Goal: Information Seeking & Learning: Learn about a topic

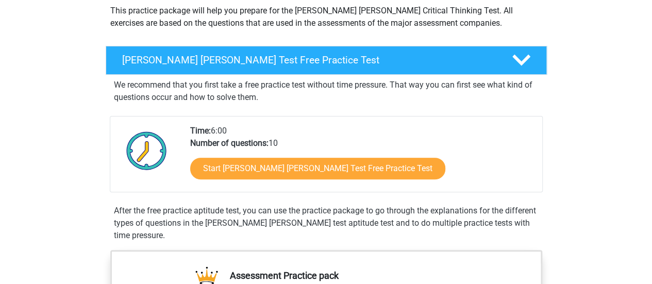
scroll to position [124, 0]
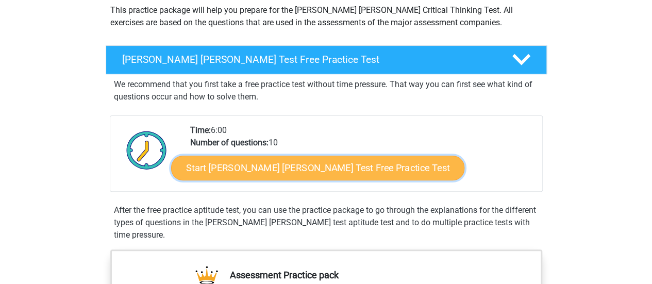
click at [297, 164] on link "Start Watson Glaser Test Free Practice Test" at bounding box center [317, 168] width 293 height 25
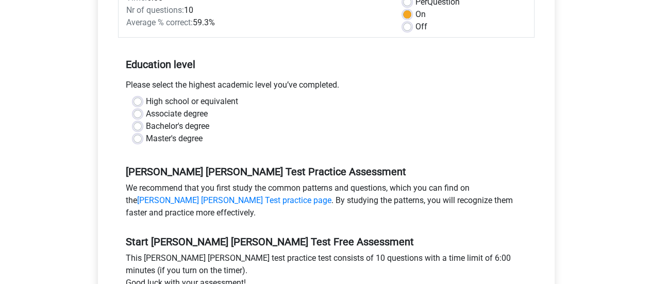
scroll to position [176, 0]
click at [196, 120] on label "Bachelor's degree" at bounding box center [177, 126] width 63 height 12
click at [142, 120] on input "Bachelor's degree" at bounding box center [137, 125] width 8 height 10
radio input "true"
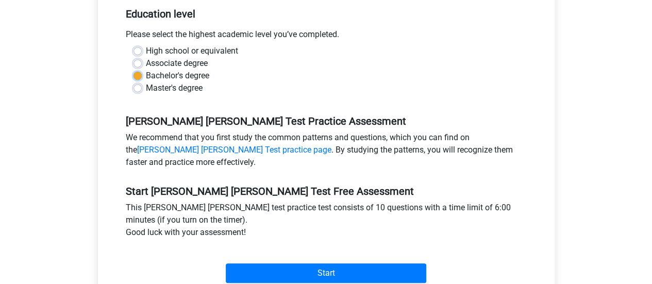
scroll to position [227, 0]
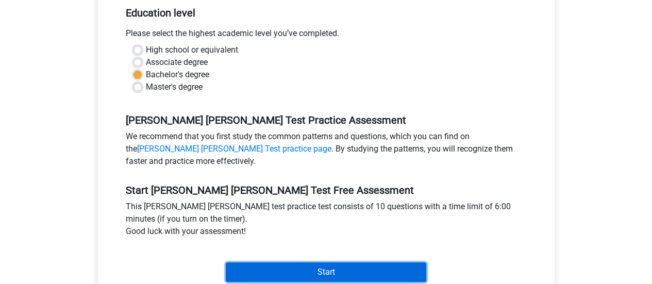
click at [269, 262] on input "Start" at bounding box center [326, 272] width 200 height 20
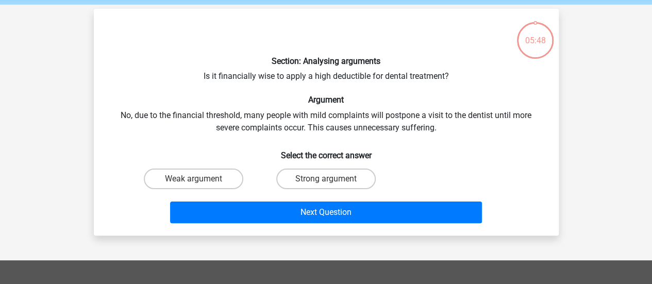
scroll to position [39, 0]
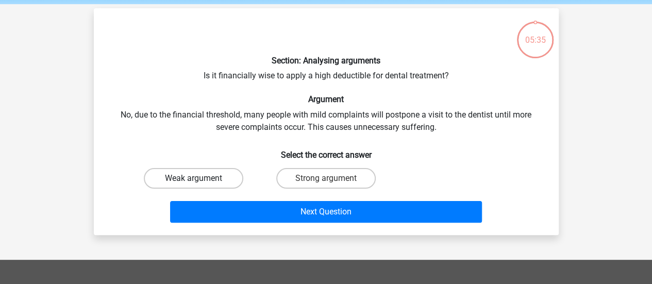
click at [223, 177] on label "Weak argument" at bounding box center [193, 178] width 99 height 21
click at [200, 178] on input "Weak argument" at bounding box center [196, 181] width 7 height 7
radio input "true"
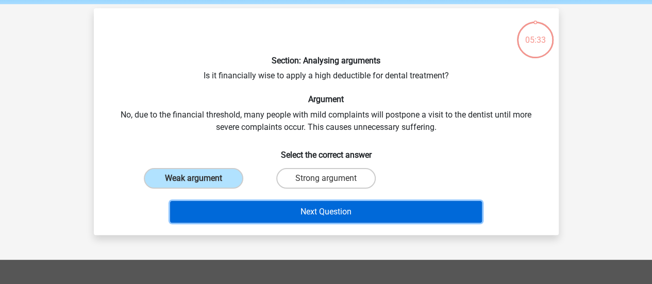
click at [273, 209] on button "Next Question" at bounding box center [326, 212] width 312 height 22
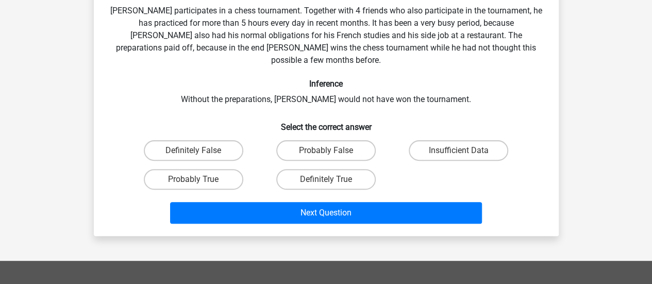
scroll to position [105, 0]
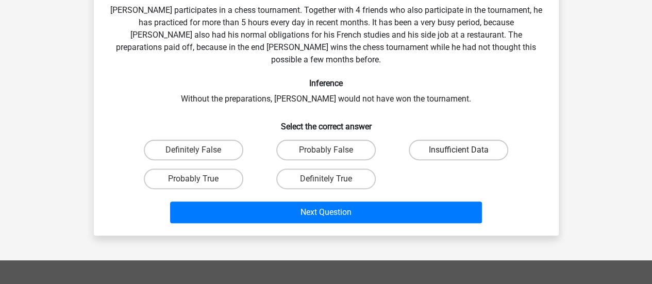
click at [458, 140] on label "Insufficient Data" at bounding box center [458, 150] width 99 height 21
click at [459, 150] on input "Insufficient Data" at bounding box center [462, 153] width 7 height 7
radio input "true"
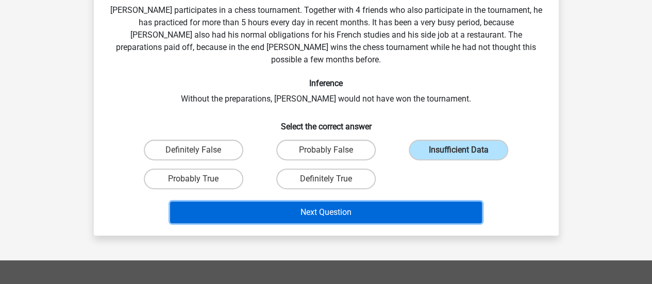
click at [385, 203] on button "Next Question" at bounding box center [326, 212] width 312 height 22
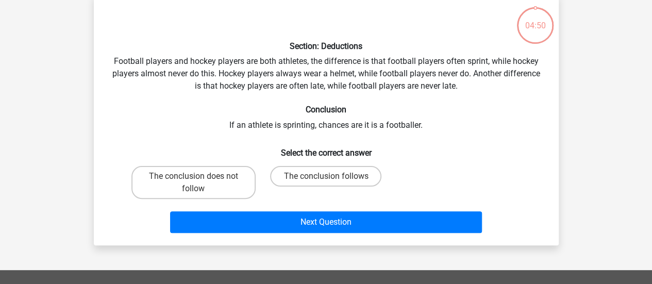
scroll to position [47, 0]
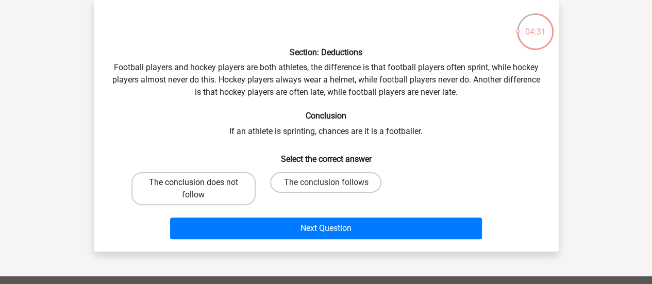
click at [204, 180] on label "The conclusion does not follow" at bounding box center [193, 188] width 124 height 33
click at [200, 182] on input "The conclusion does not follow" at bounding box center [196, 185] width 7 height 7
radio input "true"
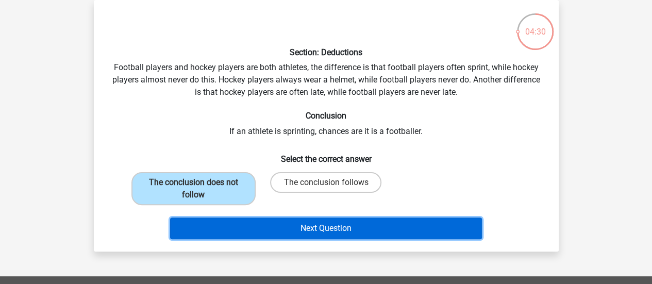
click at [248, 233] on button "Next Question" at bounding box center [326, 228] width 312 height 22
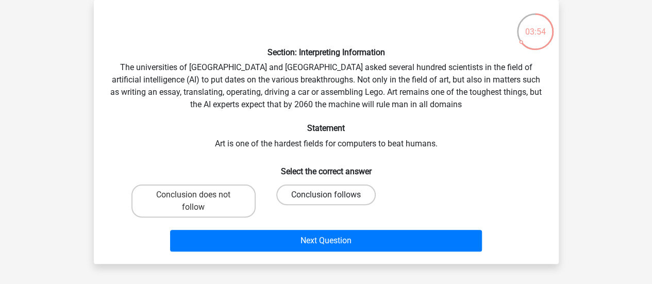
click at [303, 194] on label "Conclusion follows" at bounding box center [325, 194] width 99 height 21
click at [326, 195] on input "Conclusion follows" at bounding box center [329, 198] width 7 height 7
radio input "true"
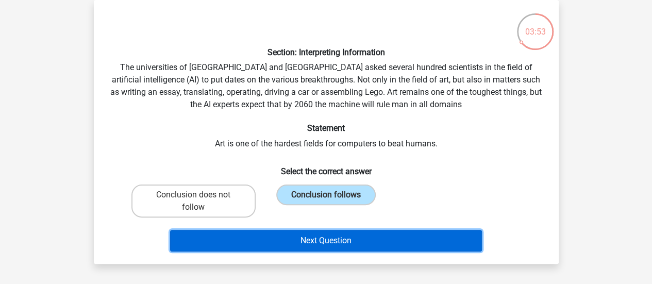
click at [306, 241] on button "Next Question" at bounding box center [326, 241] width 312 height 22
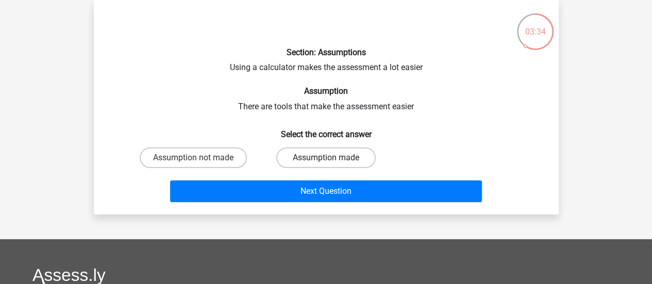
click at [305, 153] on label "Assumption made" at bounding box center [325, 157] width 99 height 21
click at [326, 158] on input "Assumption made" at bounding box center [329, 161] width 7 height 7
radio input "true"
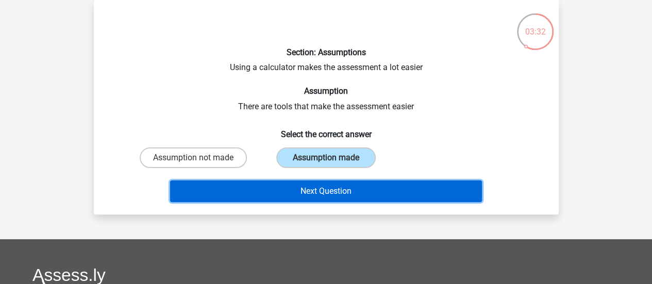
click at [292, 191] on button "Next Question" at bounding box center [326, 191] width 312 height 22
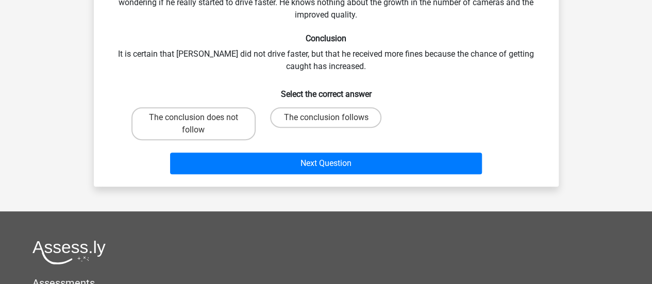
scroll to position [150, 0]
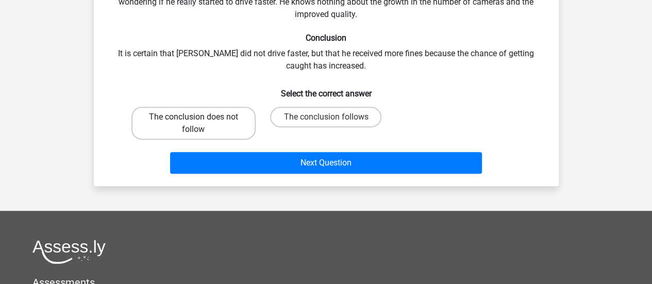
click at [228, 120] on label "The conclusion does not follow" at bounding box center [193, 123] width 124 height 33
click at [200, 120] on input "The conclusion does not follow" at bounding box center [196, 120] width 7 height 7
radio input "true"
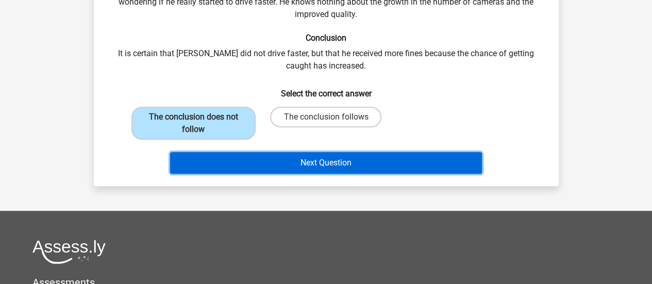
click at [248, 163] on button "Next Question" at bounding box center [326, 163] width 312 height 22
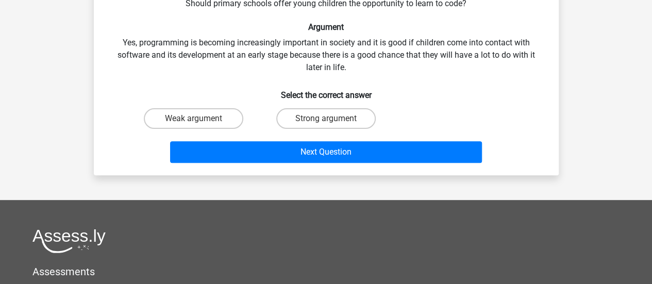
scroll to position [112, 0]
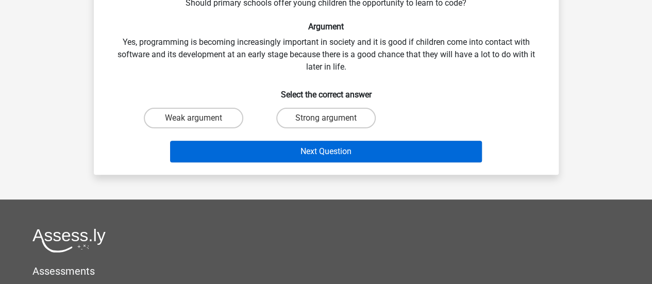
drag, startPoint x: 232, startPoint y: 117, endPoint x: 246, endPoint y: 156, distance: 41.3
click at [246, 156] on div "Section: Analysing arguments Should primary schools offer young children the op…" at bounding box center [326, 55] width 457 height 223
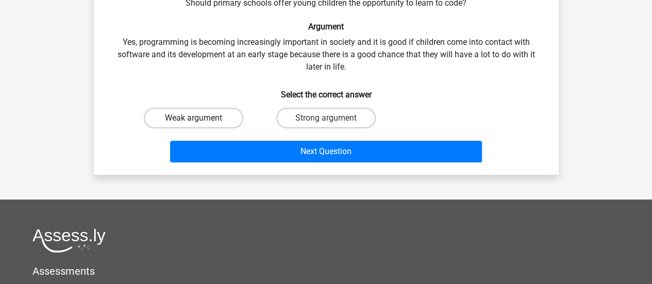
click at [208, 121] on label "Weak argument" at bounding box center [193, 118] width 99 height 21
click at [200, 121] on input "Weak argument" at bounding box center [196, 121] width 7 height 7
radio input "true"
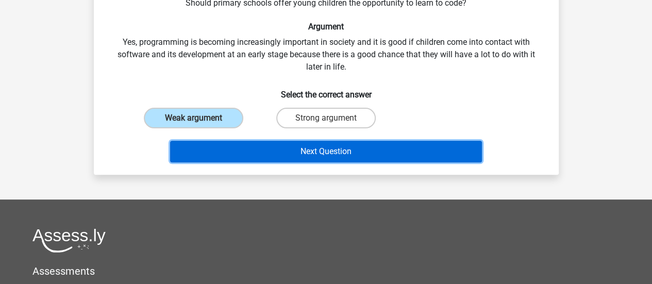
click at [224, 143] on button "Next Question" at bounding box center [326, 152] width 312 height 22
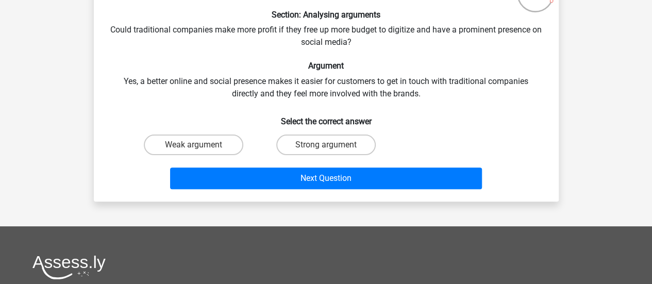
scroll to position [86, 0]
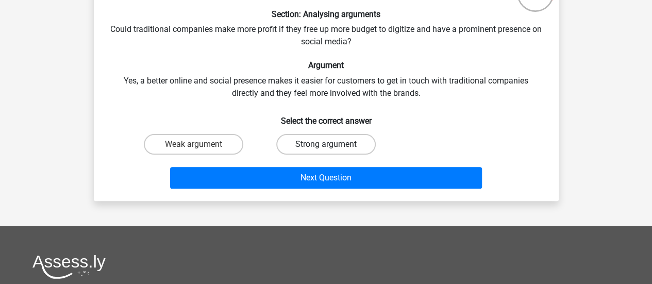
click at [295, 144] on label "Strong argument" at bounding box center [325, 144] width 99 height 21
click at [326, 144] on input "Strong argument" at bounding box center [329, 147] width 7 height 7
radio input "true"
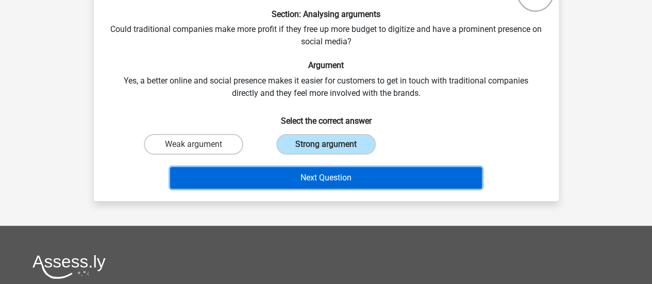
click at [294, 176] on button "Next Question" at bounding box center [326, 178] width 312 height 22
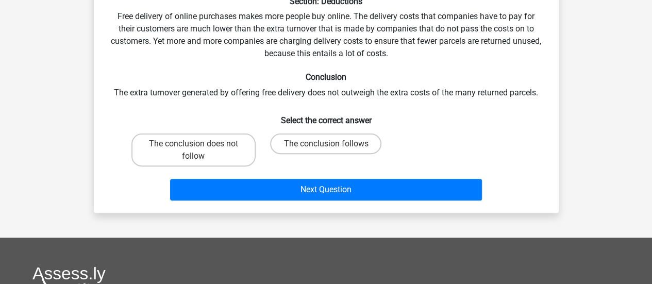
scroll to position [99, 0]
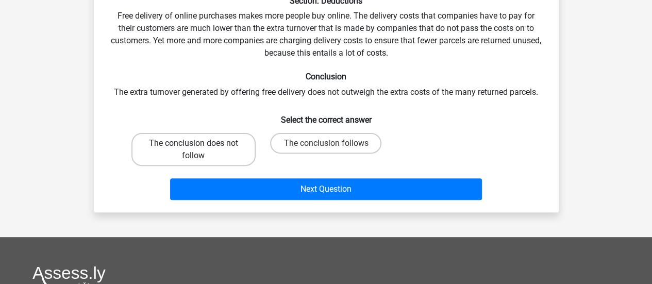
click at [226, 155] on label "The conclusion does not follow" at bounding box center [193, 149] width 124 height 33
click at [200, 150] on input "The conclusion does not follow" at bounding box center [196, 146] width 7 height 7
radio input "true"
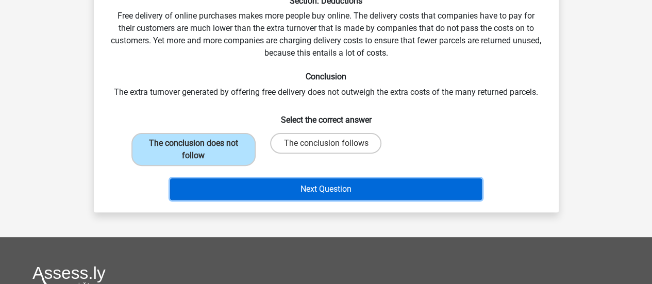
click at [240, 189] on button "Next Question" at bounding box center [326, 189] width 312 height 22
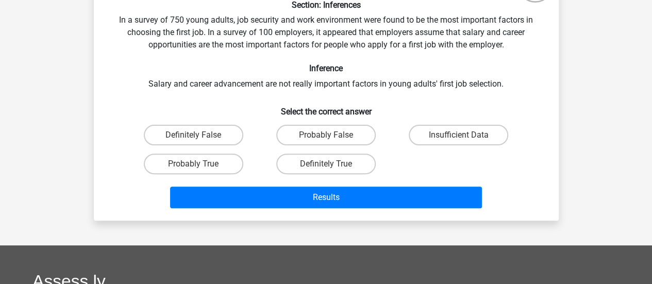
scroll to position [95, 0]
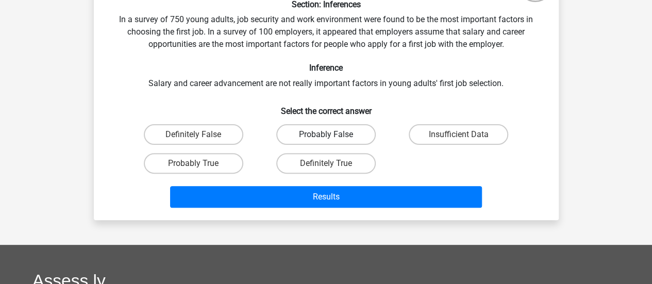
click at [293, 133] on label "Probably False" at bounding box center [325, 134] width 99 height 21
click at [326, 134] on input "Probably False" at bounding box center [329, 137] width 7 height 7
radio input "true"
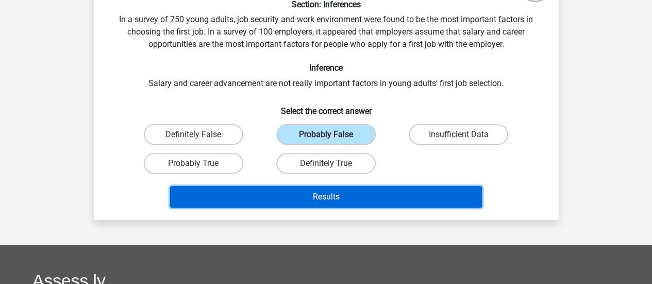
click at [277, 201] on button "Results" at bounding box center [326, 197] width 312 height 22
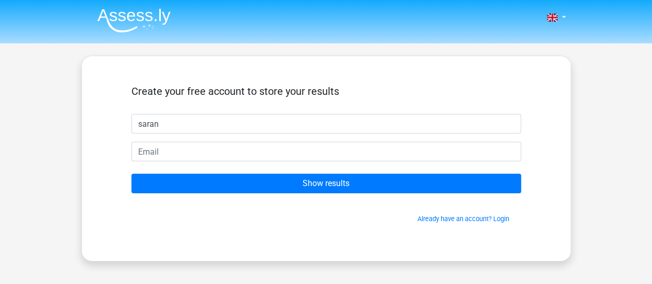
type input "saran"
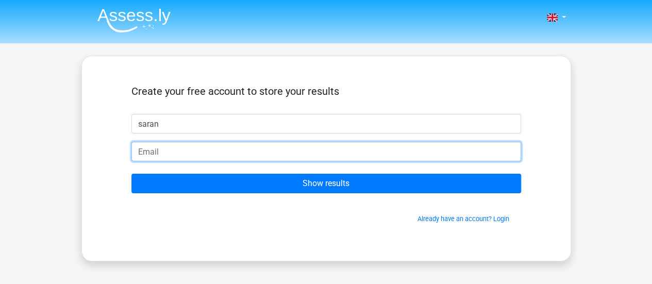
click at [300, 145] on input "email" at bounding box center [326, 152] width 390 height 20
type input "anayaelias21@gmail.com"
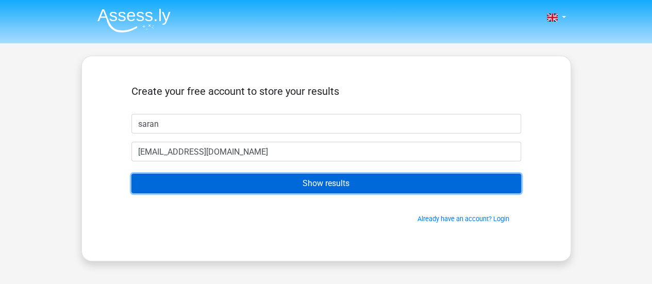
click at [229, 187] on input "Show results" at bounding box center [326, 184] width 390 height 20
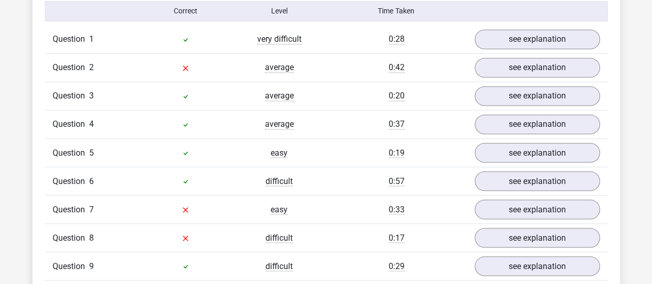
scroll to position [836, 0]
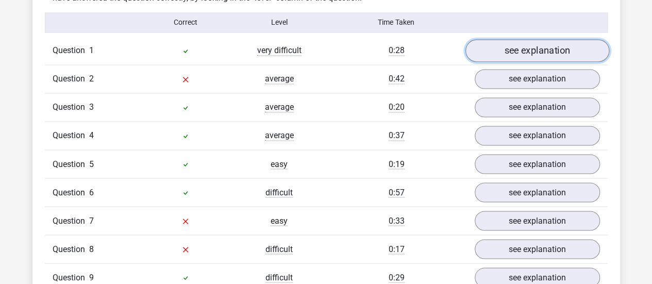
click at [544, 42] on link "see explanation" at bounding box center [537, 50] width 144 height 23
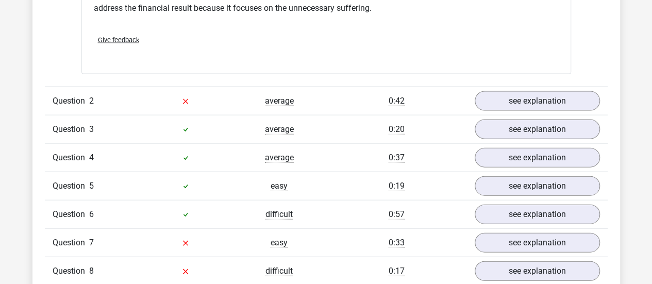
scroll to position [1090, 0]
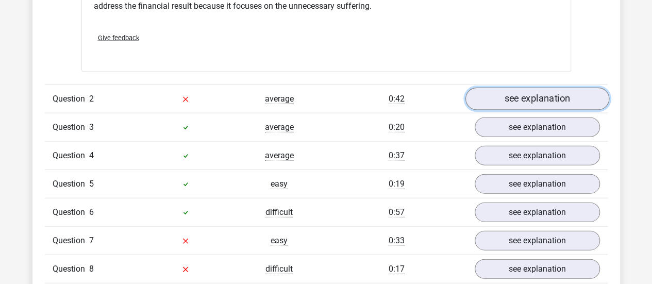
click at [520, 88] on link "see explanation" at bounding box center [537, 99] width 144 height 23
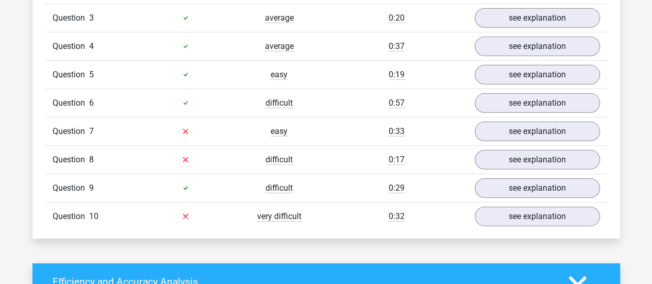
scroll to position [1535, 0]
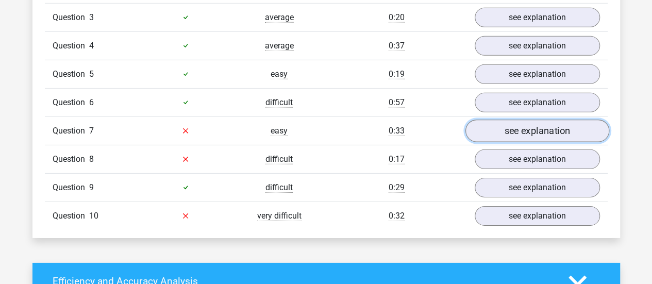
click at [519, 120] on link "see explanation" at bounding box center [537, 131] width 144 height 23
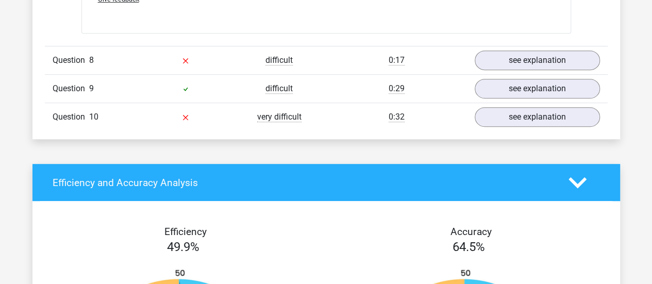
scroll to position [2177, 0]
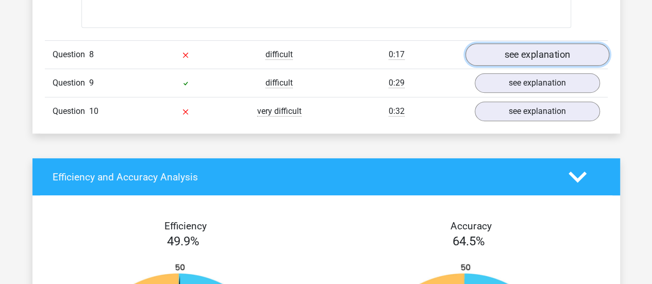
click at [537, 43] on link "see explanation" at bounding box center [537, 54] width 144 height 23
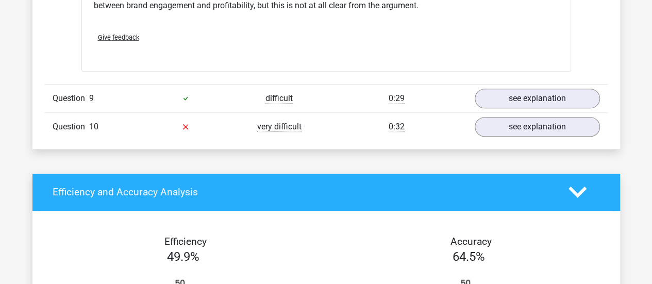
scroll to position [2470, 0]
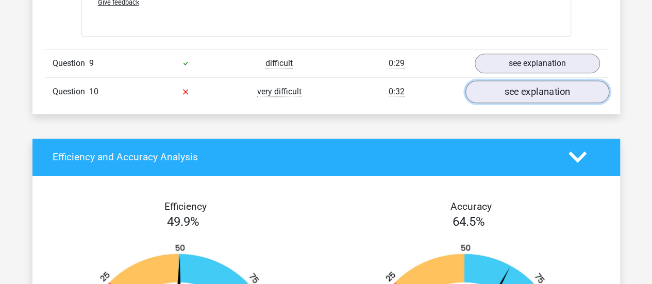
click at [525, 80] on link "see explanation" at bounding box center [537, 91] width 144 height 23
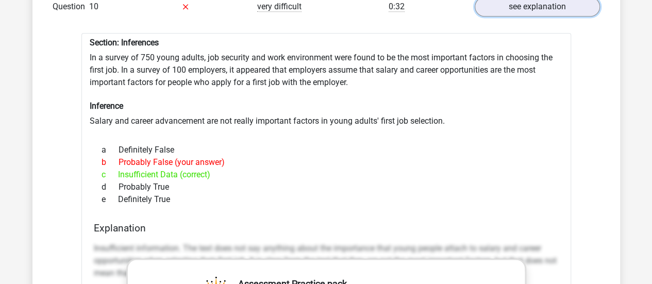
scroll to position [2554, 0]
